Goal: Task Accomplishment & Management: Use online tool/utility

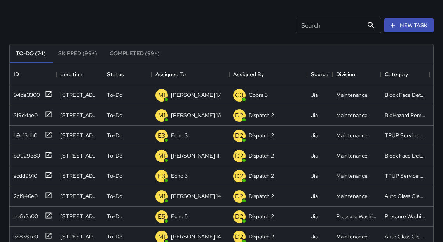
scroll to position [324, 419]
click at [46, 93] on icon at bounding box center [49, 94] width 8 height 8
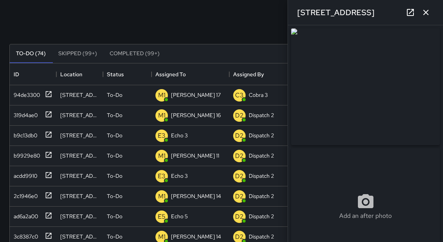
click at [429, 13] on icon "button" at bounding box center [425, 12] width 9 height 9
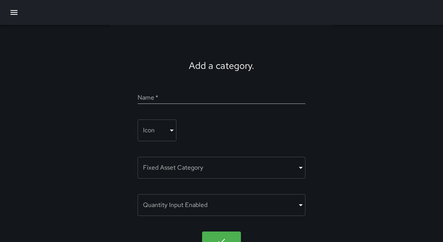
click at [10, 13] on icon "button" at bounding box center [13, 12] width 9 height 9
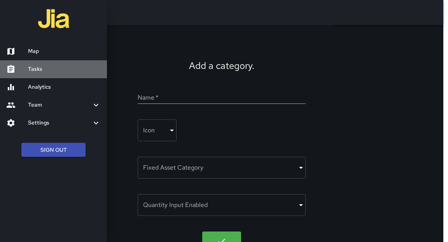
click at [29, 70] on h6 "Tasks" at bounding box center [64, 69] width 73 height 9
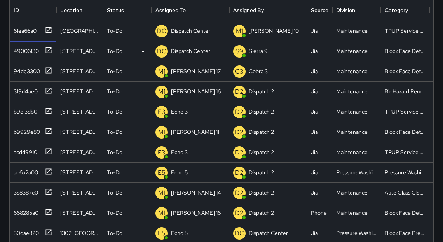
click at [46, 48] on icon at bounding box center [49, 50] width 6 height 6
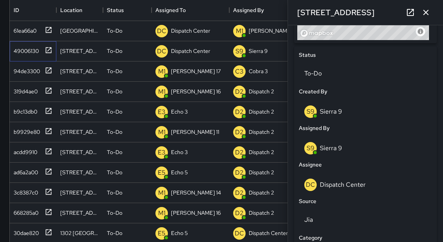
scroll to position [349, 0]
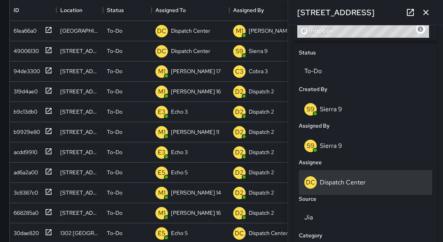
click at [334, 177] on div "DC Dispatch Center" at bounding box center [365, 182] width 122 height 12
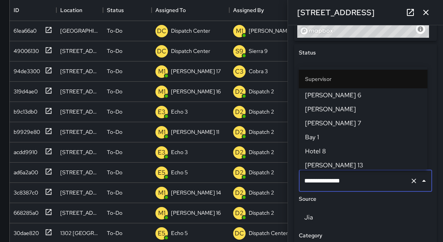
scroll to position [842, 0]
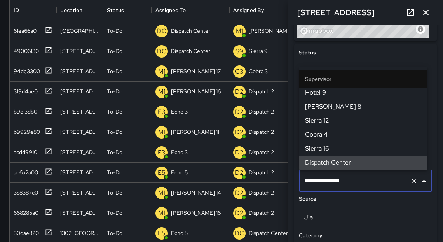
click at [335, 178] on input "**********" at bounding box center [354, 180] width 105 height 15
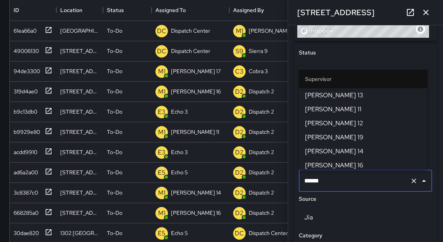
type input "*******"
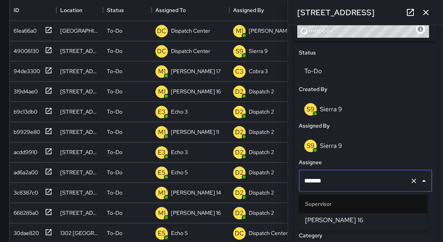
click at [326, 222] on span "[PERSON_NAME] 16" at bounding box center [363, 219] width 116 height 9
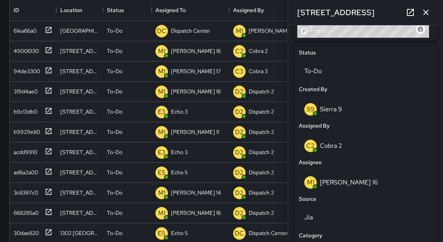
click at [427, 17] on icon "button" at bounding box center [425, 12] width 9 height 9
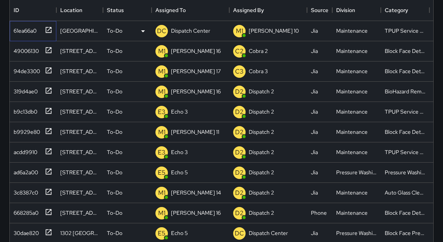
click at [51, 30] on icon at bounding box center [49, 30] width 6 height 6
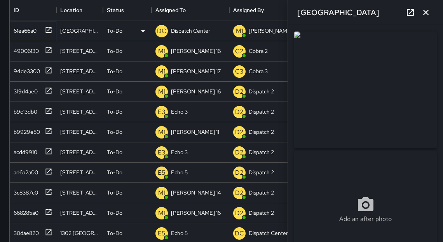
type input "**********"
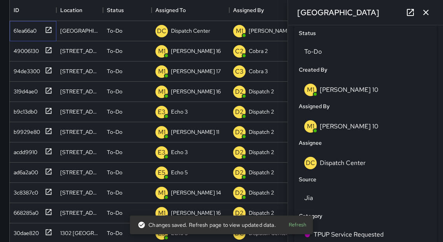
scroll to position [372, 0]
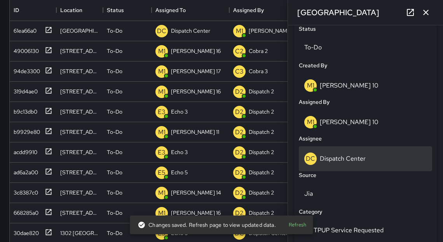
click at [344, 159] on p "Dispatch Center" at bounding box center [343, 158] width 46 height 8
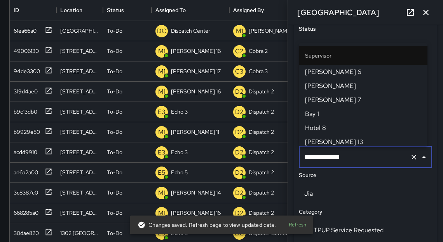
scroll to position [842, 0]
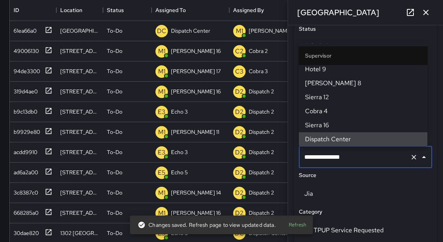
click at [344, 159] on input "**********" at bounding box center [354, 157] width 105 height 15
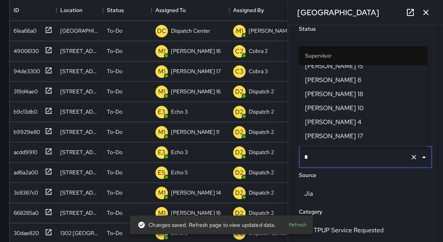
scroll to position [0, 0]
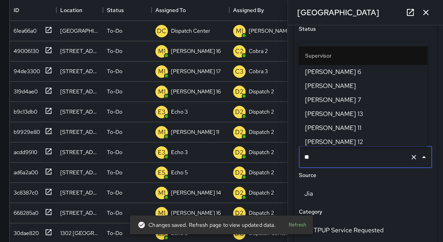
type input "*"
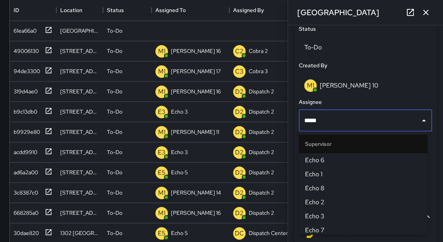
type input "******"
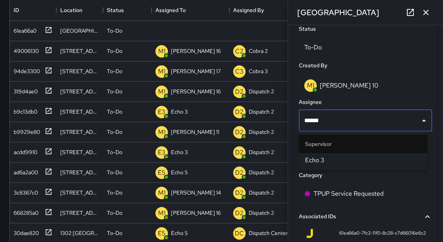
click at [336, 161] on span "Echo 3" at bounding box center [363, 159] width 116 height 9
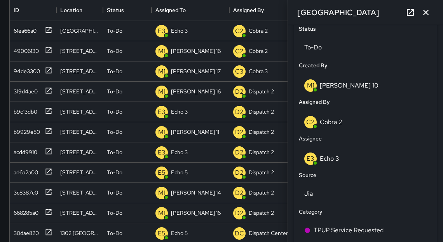
click at [427, 14] on icon "button" at bounding box center [425, 12] width 5 height 5
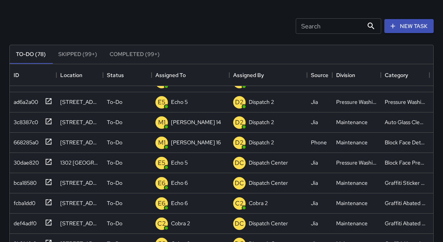
scroll to position [199, 0]
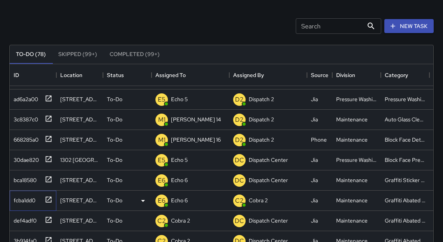
click at [47, 200] on icon at bounding box center [49, 199] width 8 height 8
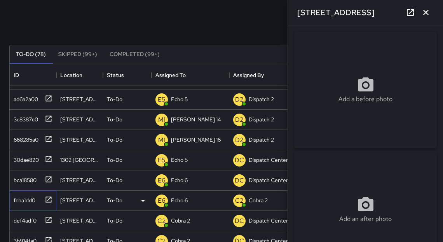
type input "**********"
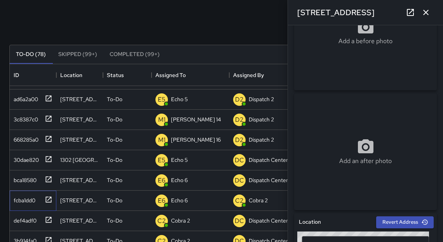
scroll to position [0, 0]
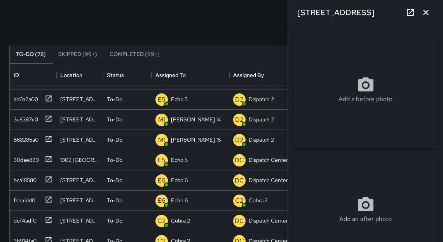
drag, startPoint x: 427, startPoint y: 12, endPoint x: 417, endPoint y: 14, distance: 9.9
click at [427, 12] on icon "button" at bounding box center [425, 12] width 9 height 9
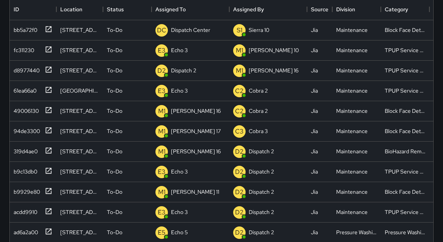
scroll to position [98, 0]
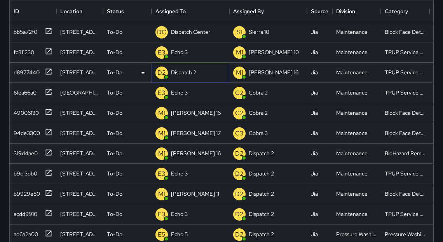
click at [172, 74] on p "Dispatch 2" at bounding box center [183, 72] width 25 height 8
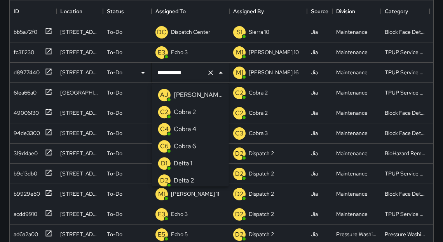
scroll to position [20, 0]
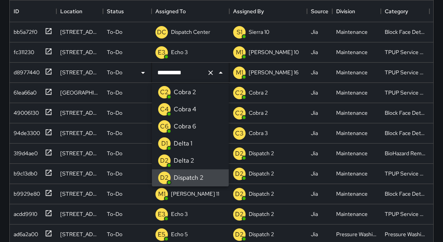
click at [173, 75] on input "**********" at bounding box center [179, 72] width 48 height 15
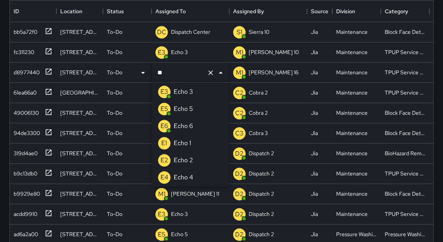
scroll to position [0, 0]
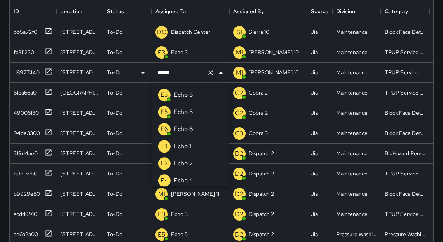
type input "******"
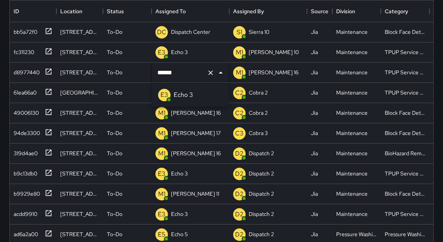
click at [182, 99] on div "Echo 3" at bounding box center [183, 95] width 23 height 12
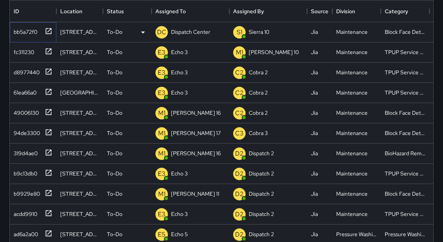
click at [55, 30] on div "bb5a72f0" at bounding box center [33, 32] width 47 height 20
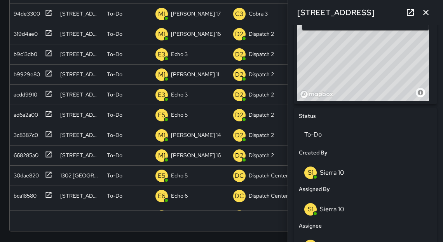
scroll to position [272, 0]
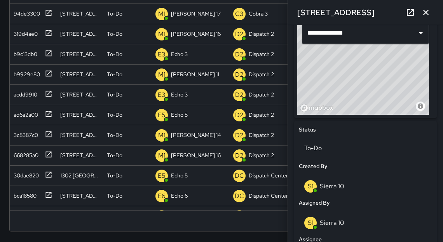
click at [345, 94] on div "© Mapbox © OpenStreetMap Improve this map" at bounding box center [363, 65] width 132 height 97
click at [407, 10] on icon at bounding box center [410, 12] width 7 height 7
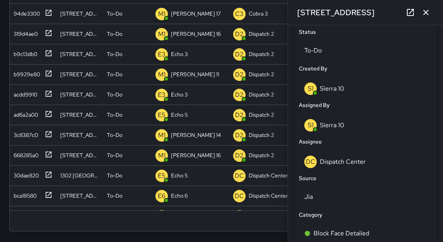
scroll to position [369, 0]
click at [326, 128] on p "Sierra 10" at bounding box center [332, 124] width 24 height 8
click at [326, 127] on p "Sierra 10" at bounding box center [332, 124] width 24 height 8
click at [326, 125] on p "Sierra 10" at bounding box center [332, 124] width 24 height 8
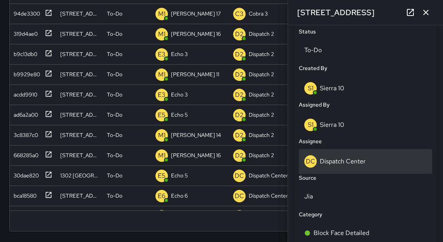
click at [340, 163] on p "Dispatch Center" at bounding box center [343, 161] width 46 height 8
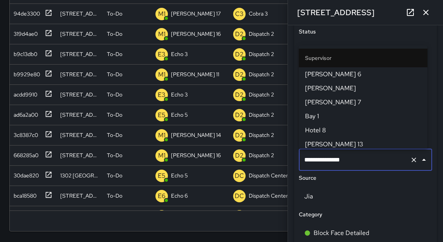
scroll to position [842, 0]
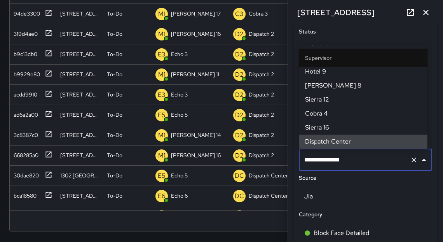
click at [340, 163] on input "**********" at bounding box center [354, 159] width 105 height 15
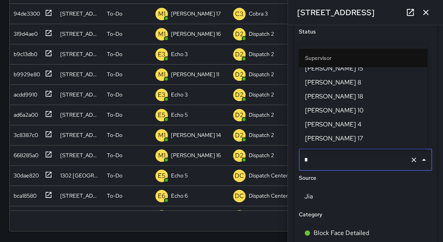
scroll to position [0, 0]
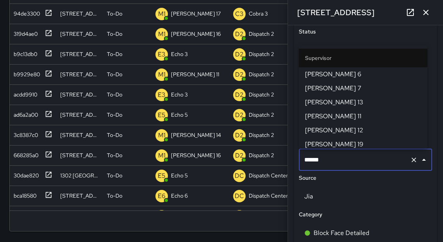
type input "*******"
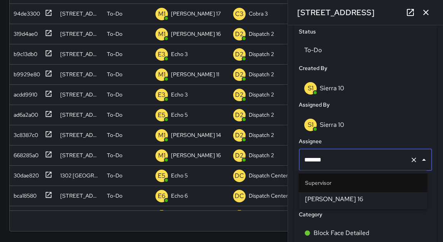
click at [313, 200] on span "[PERSON_NAME] 16" at bounding box center [363, 198] width 116 height 9
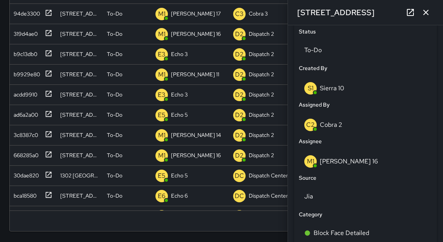
click at [428, 13] on icon "button" at bounding box center [425, 12] width 9 height 9
